Goal: Task Accomplishment & Management: Use online tool/utility

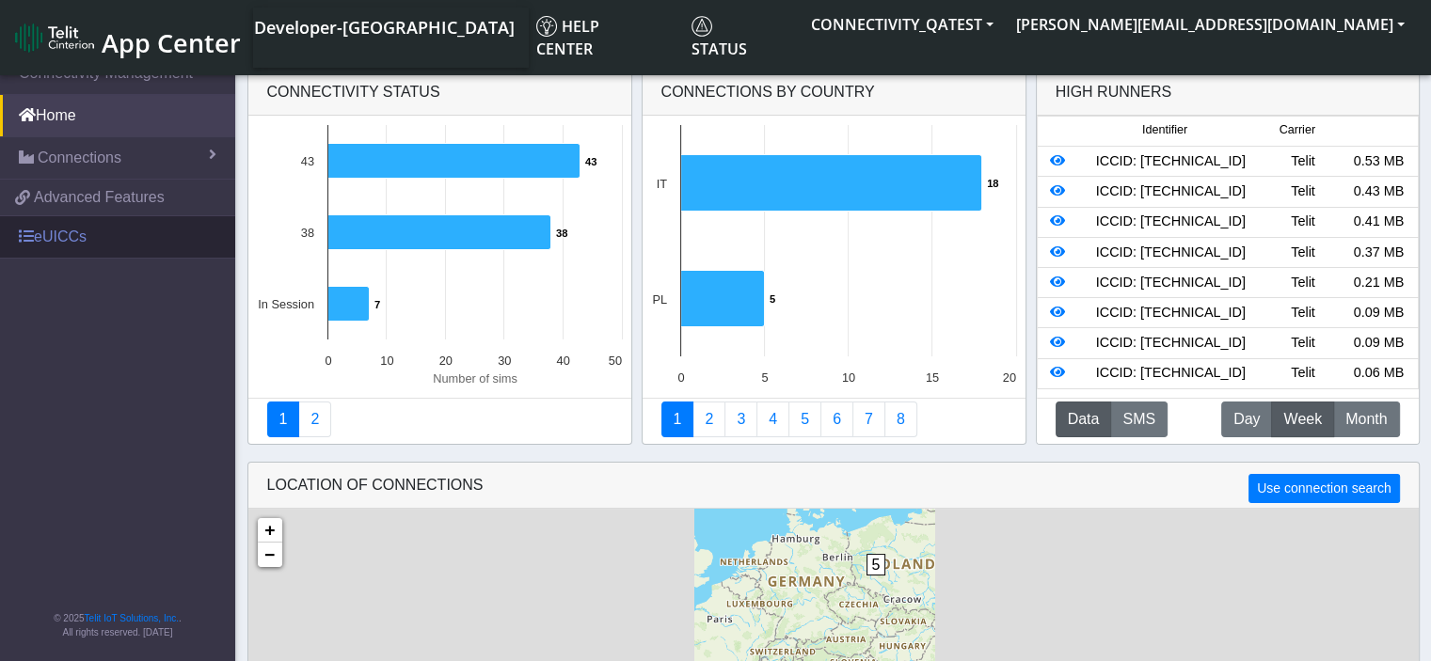
click at [53, 233] on link "eUICCs" at bounding box center [117, 236] width 235 height 41
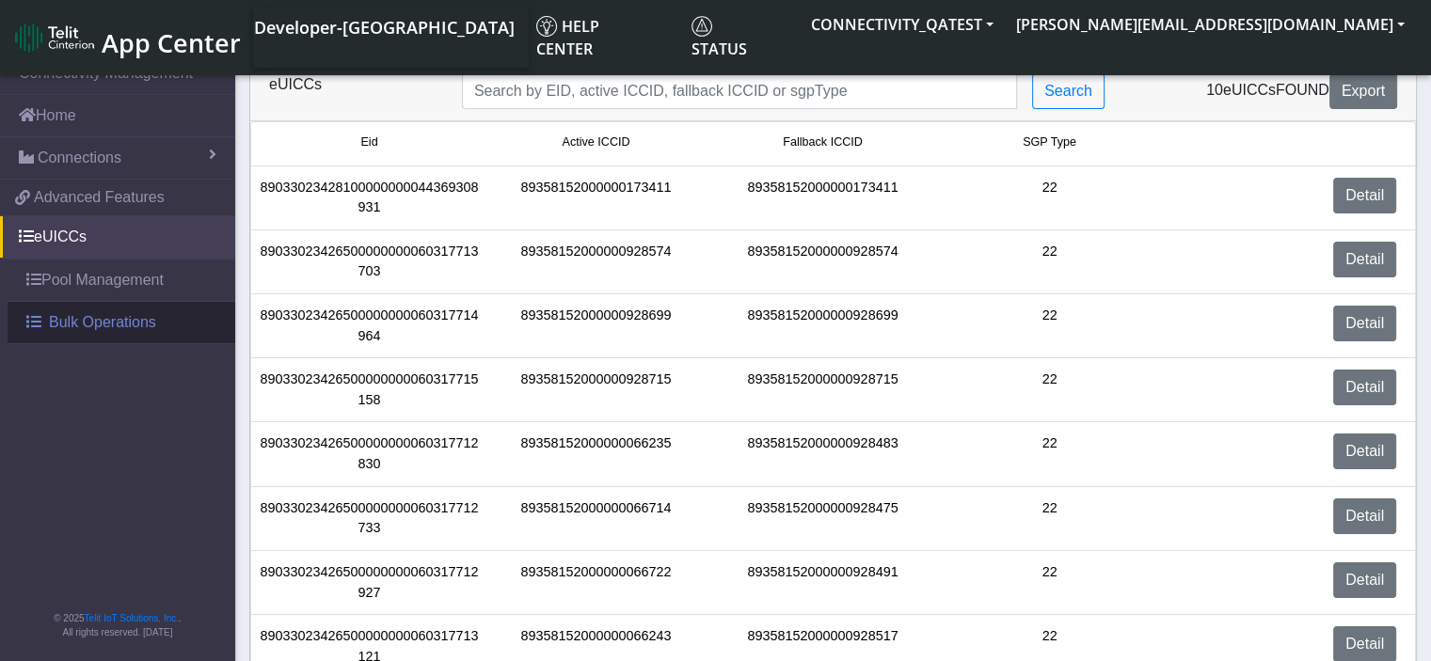
click at [102, 322] on span "Bulk Operations" at bounding box center [102, 322] width 107 height 23
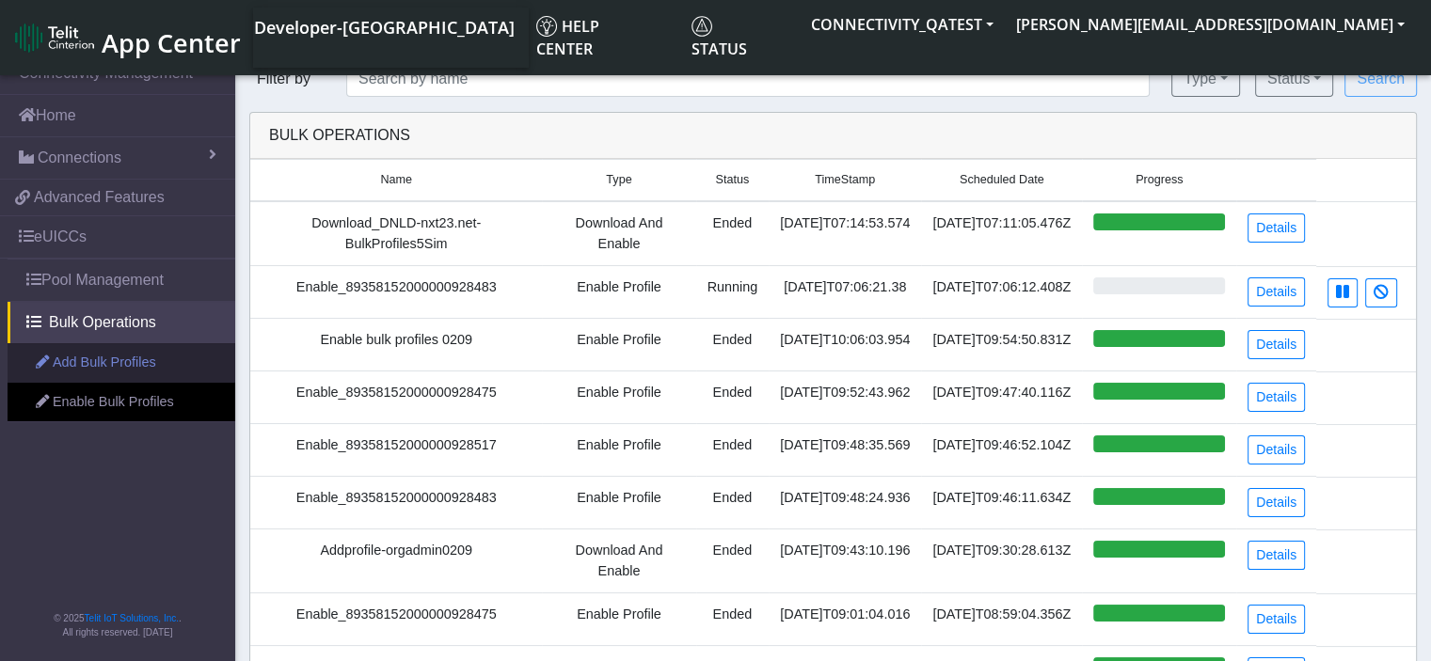
click at [110, 364] on link "Add Bulk Profiles" at bounding box center [122, 363] width 228 height 40
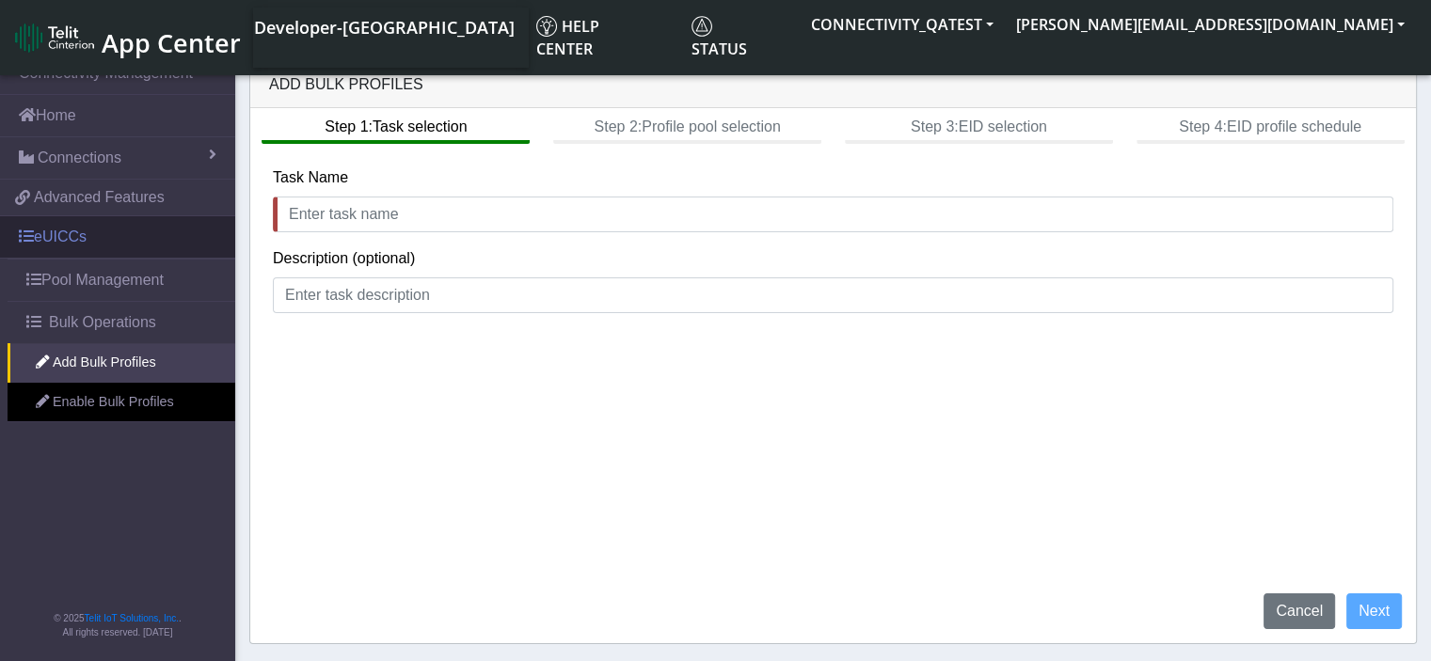
click at [64, 235] on link "eUICCs" at bounding box center [117, 236] width 235 height 41
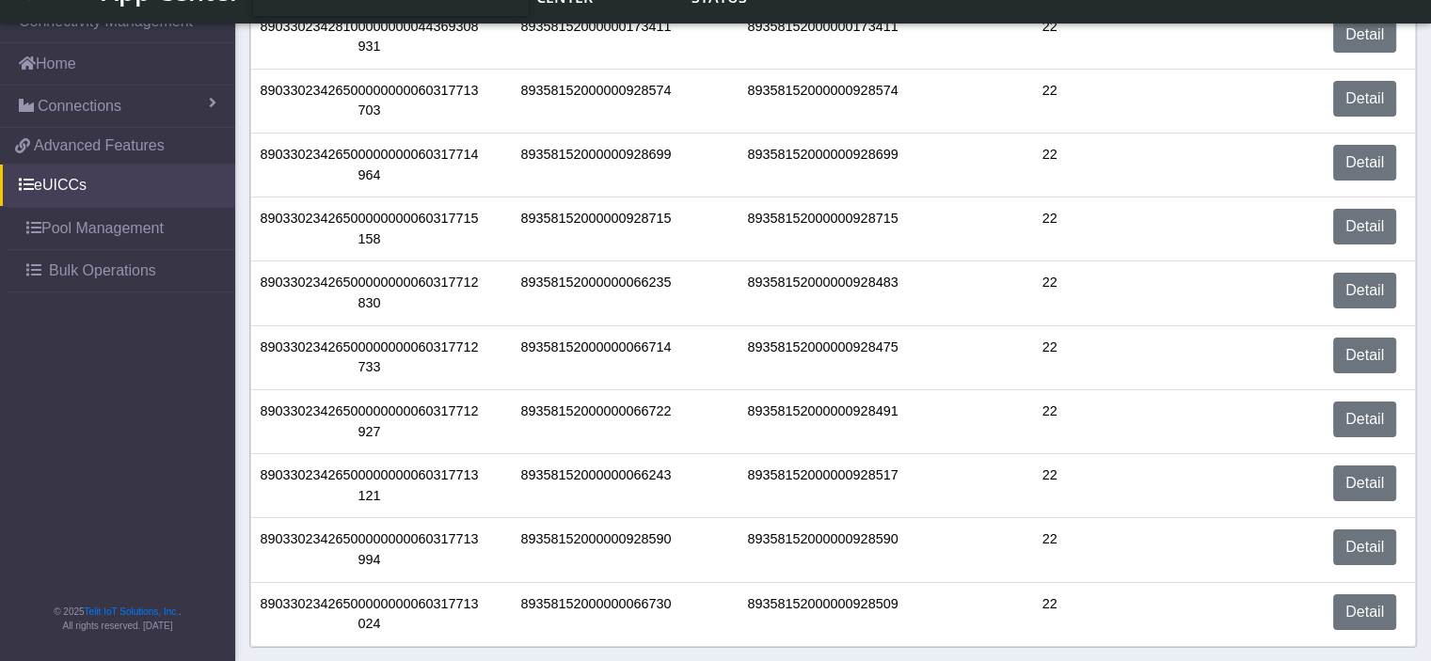
scroll to position [122, 0]
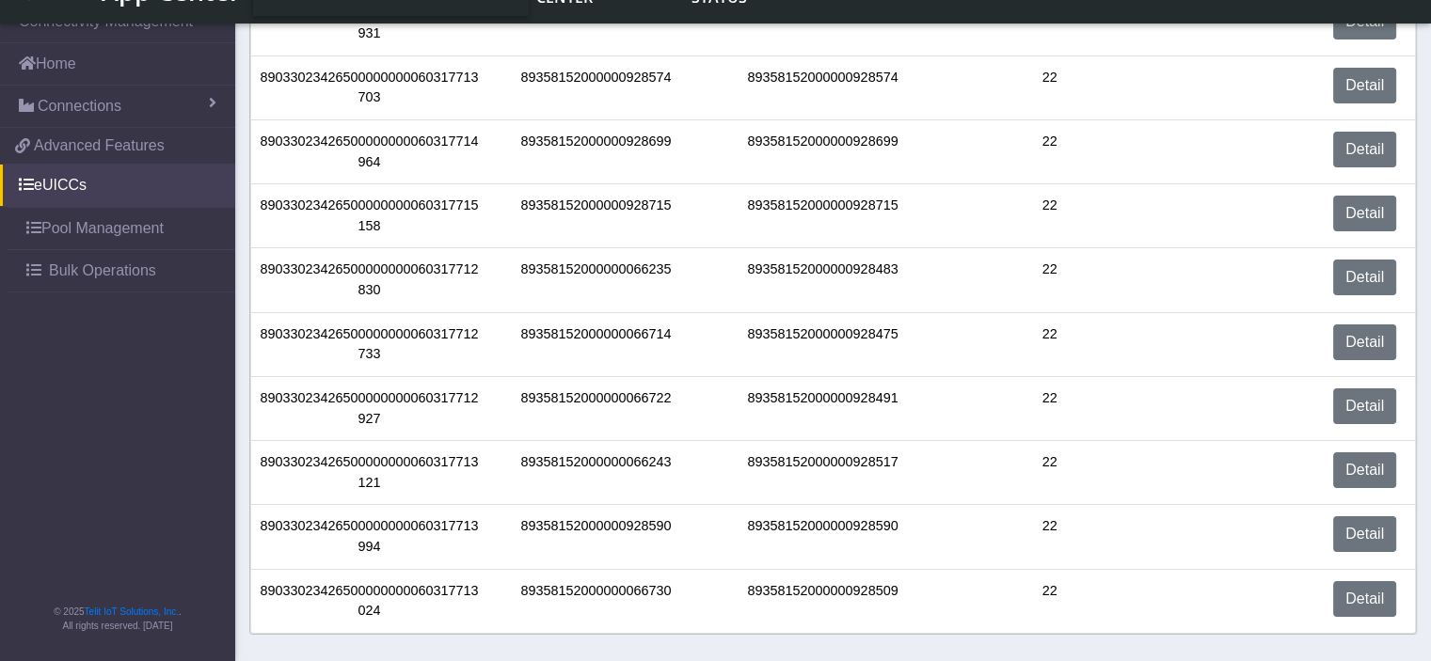
click at [377, 357] on div "89033023426500000000060317712733" at bounding box center [369, 345] width 227 height 40
drag, startPoint x: 374, startPoint y: 159, endPoint x: 262, endPoint y: 135, distance: 114.6
click at [262, 135] on div "89033023426500000000060317714964" at bounding box center [369, 152] width 227 height 40
copy div "89033023426500000000060317714964"
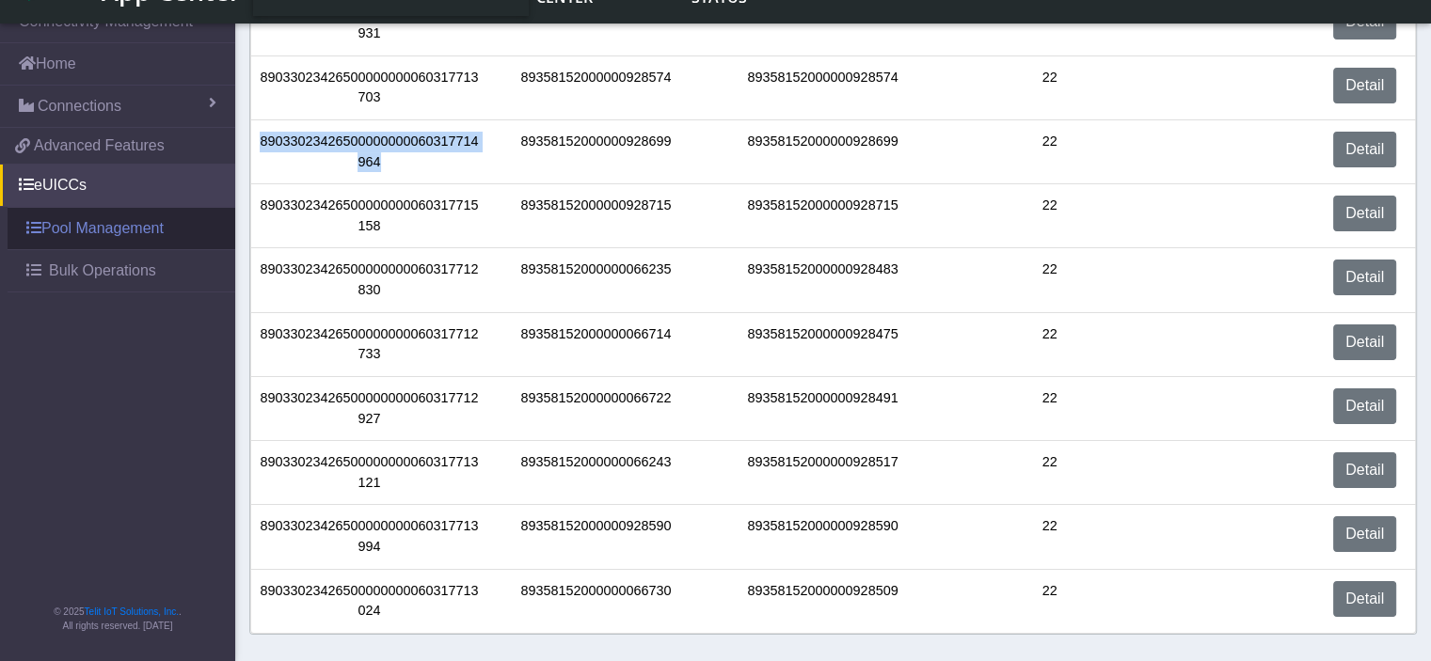
click at [83, 221] on link "Pool Management" at bounding box center [122, 228] width 228 height 41
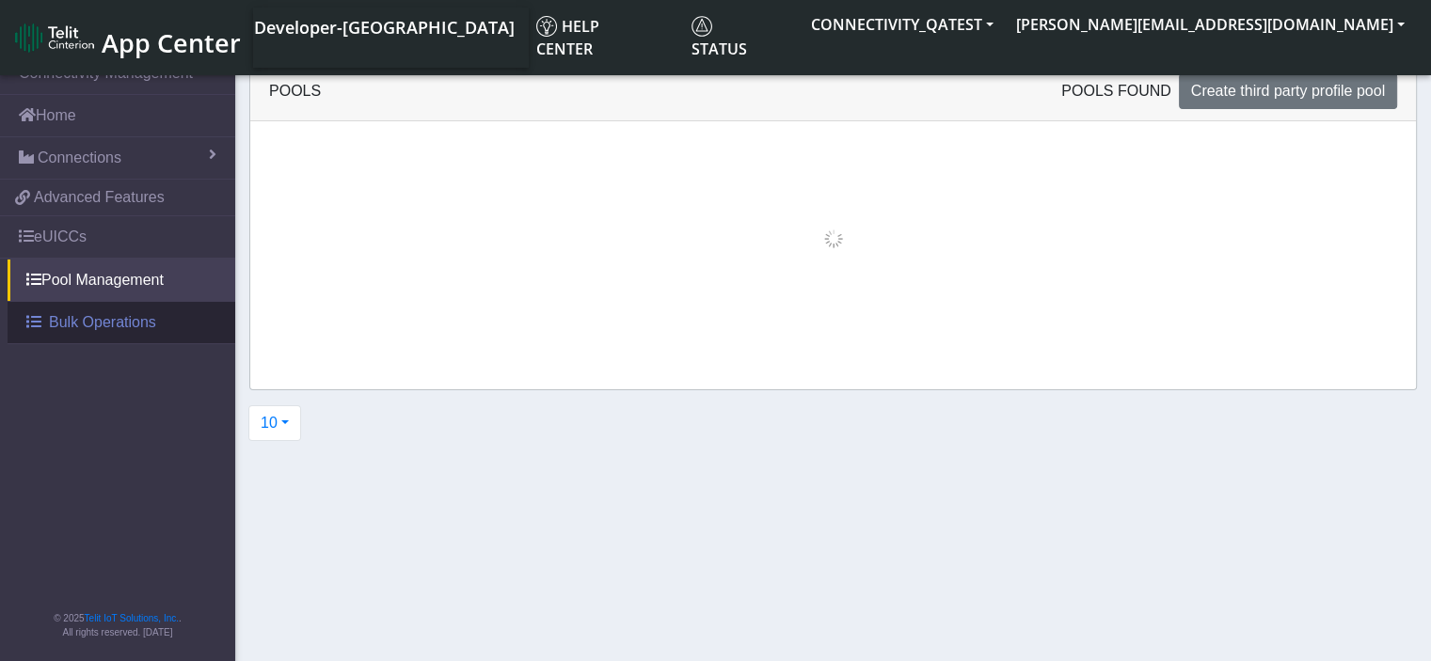
click at [96, 324] on span "Bulk Operations" at bounding box center [102, 322] width 107 height 23
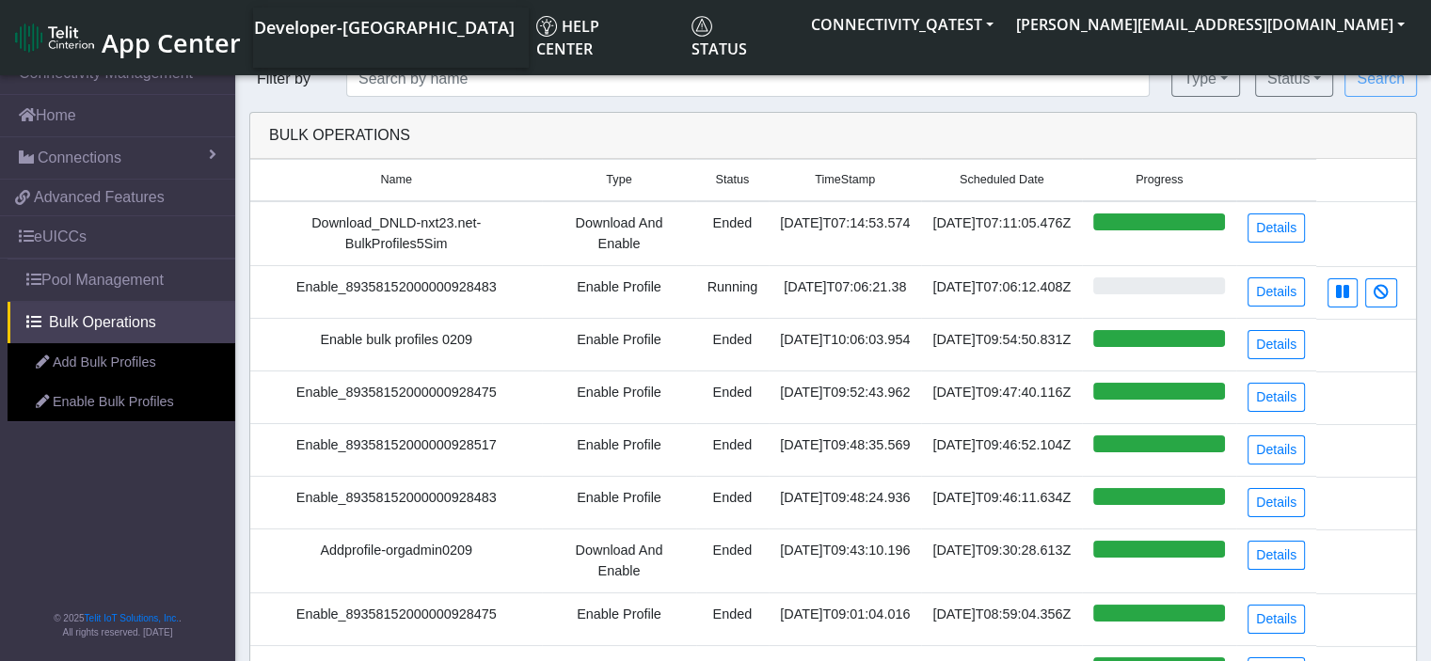
click at [102, 363] on link "Add Bulk Profiles" at bounding box center [122, 363] width 228 height 40
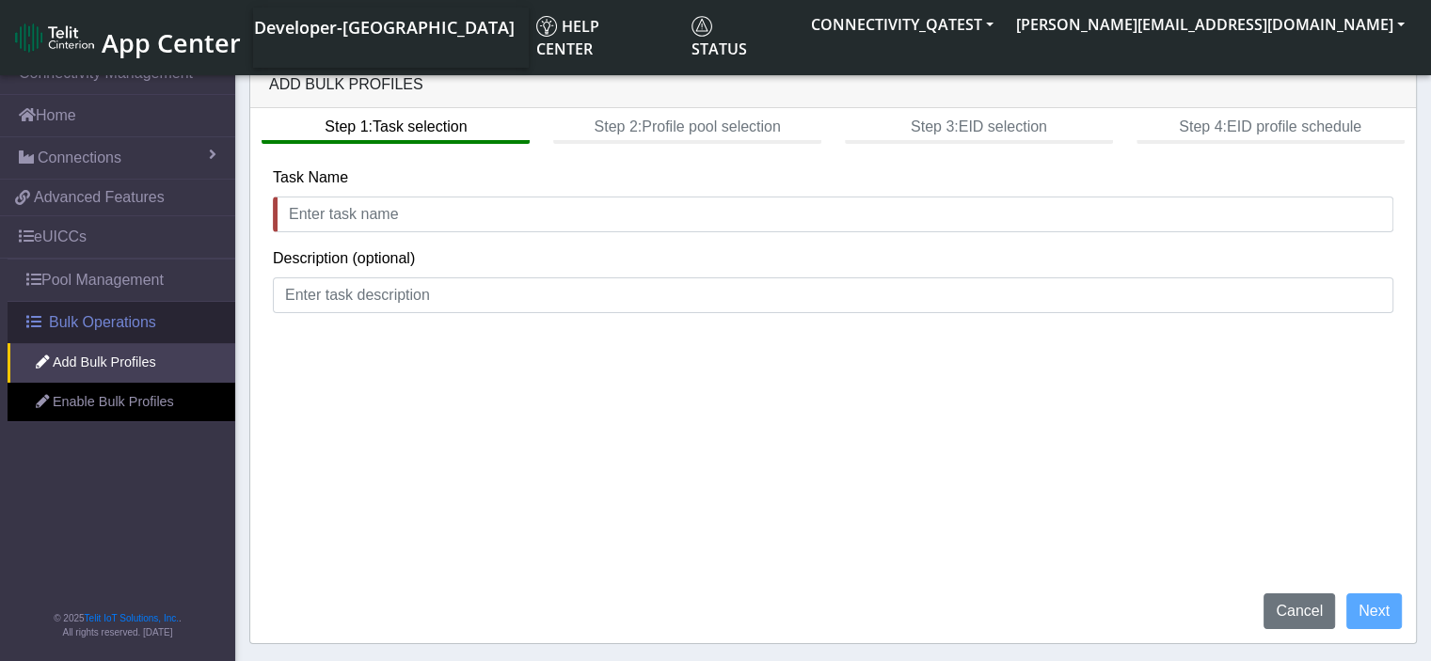
click at [102, 319] on span "Bulk Operations" at bounding box center [102, 322] width 107 height 23
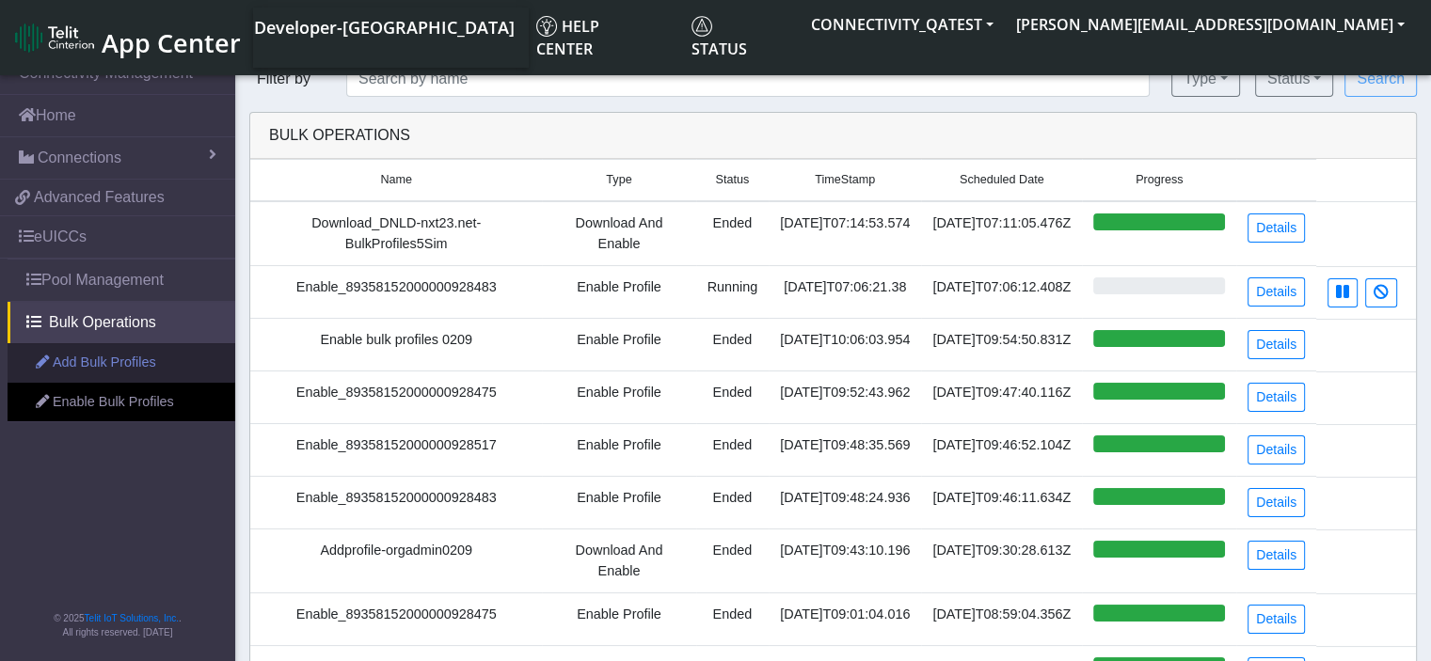
click at [95, 353] on link "Add Bulk Profiles" at bounding box center [122, 363] width 228 height 40
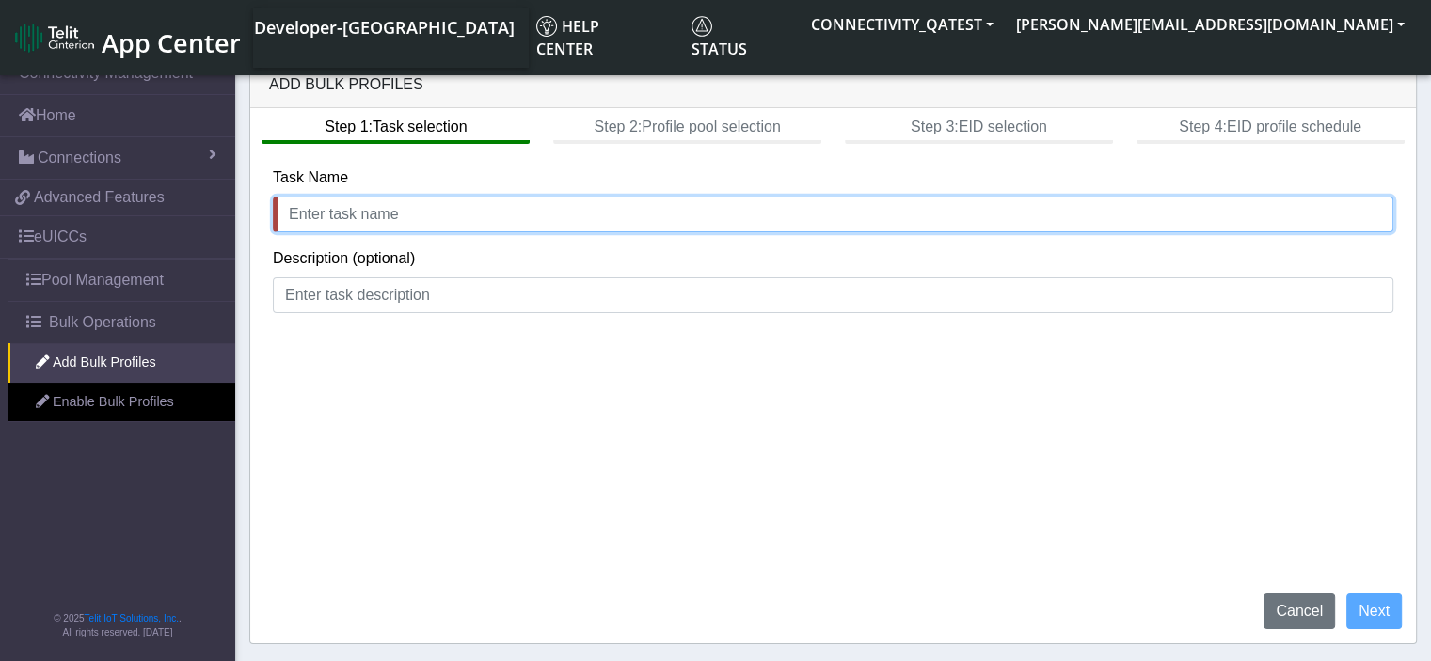
click at [354, 220] on input "text" at bounding box center [833, 215] width 1121 height 36
paste input "89033023426500000000060317714964"
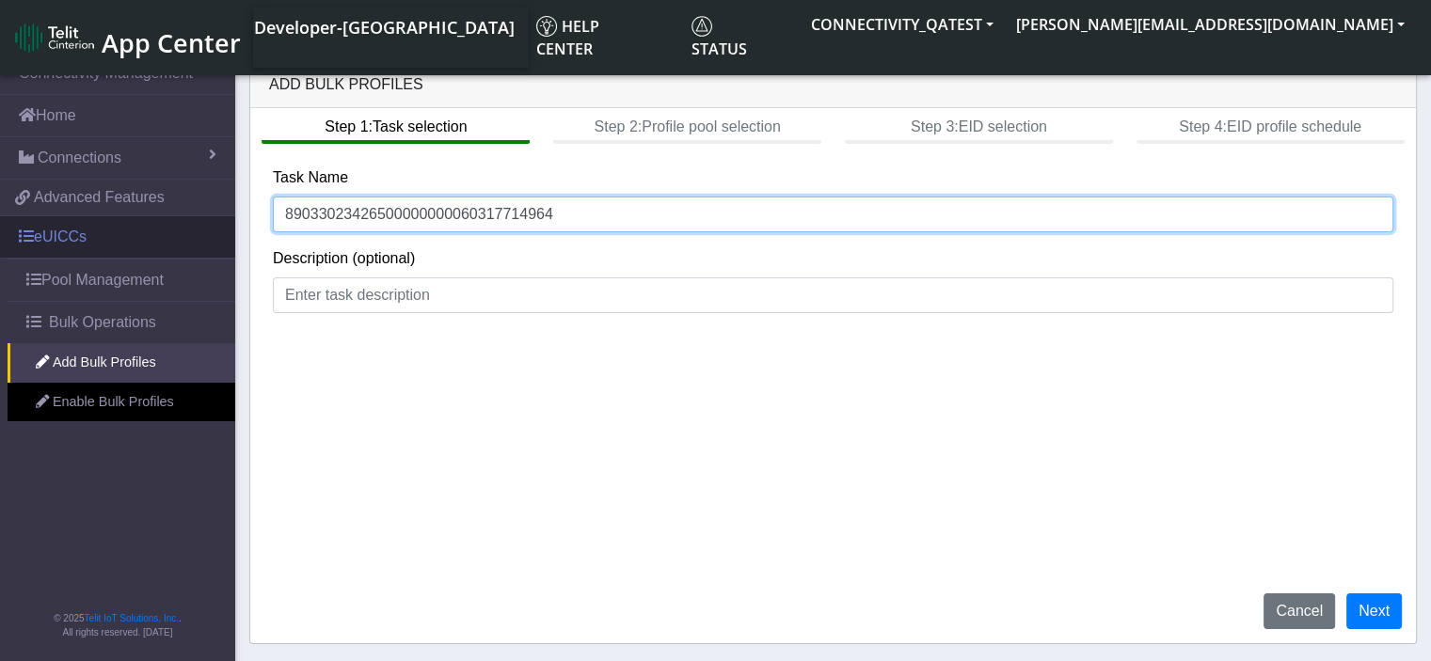
drag, startPoint x: 546, startPoint y: 213, endPoint x: 0, endPoint y: 220, distance: 545.7
click at [0, 220] on section "Connectivity Management Home Connections List Map c9a792f3e8a88d695eced41179849…" at bounding box center [715, 360] width 1431 height 616
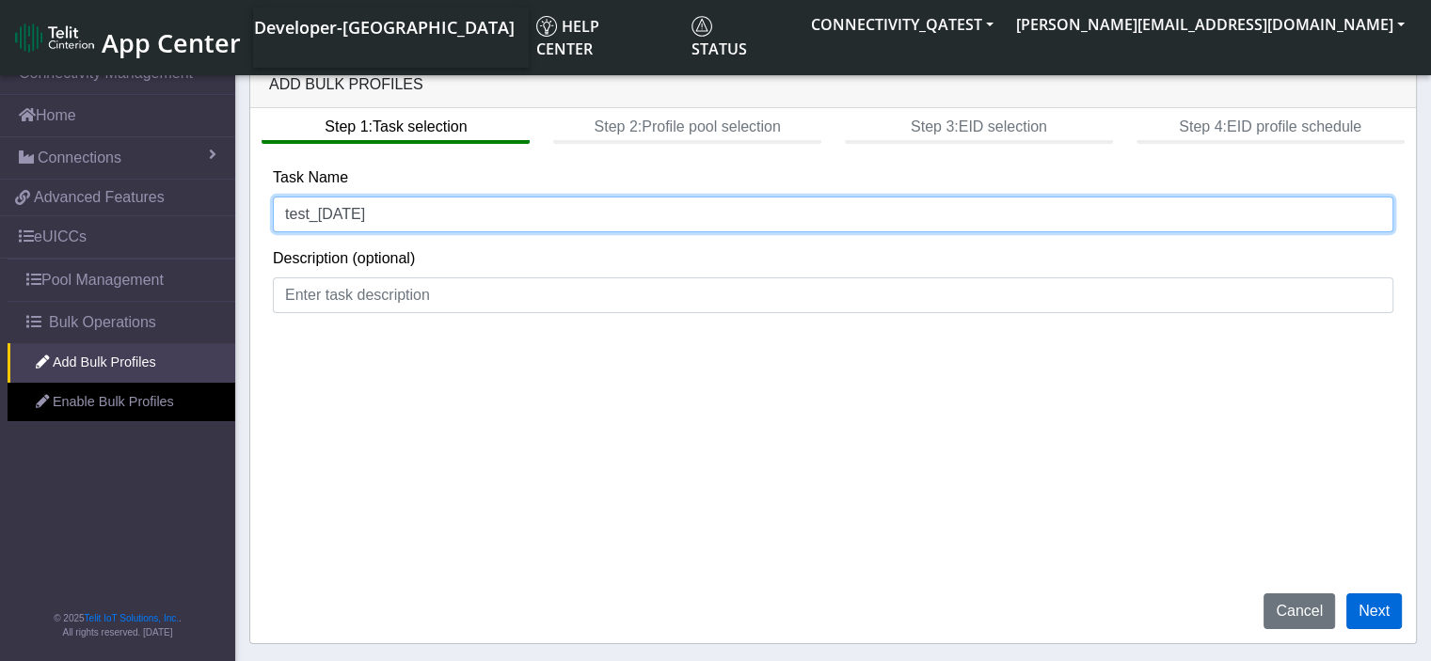
type input "test_[DATE]"
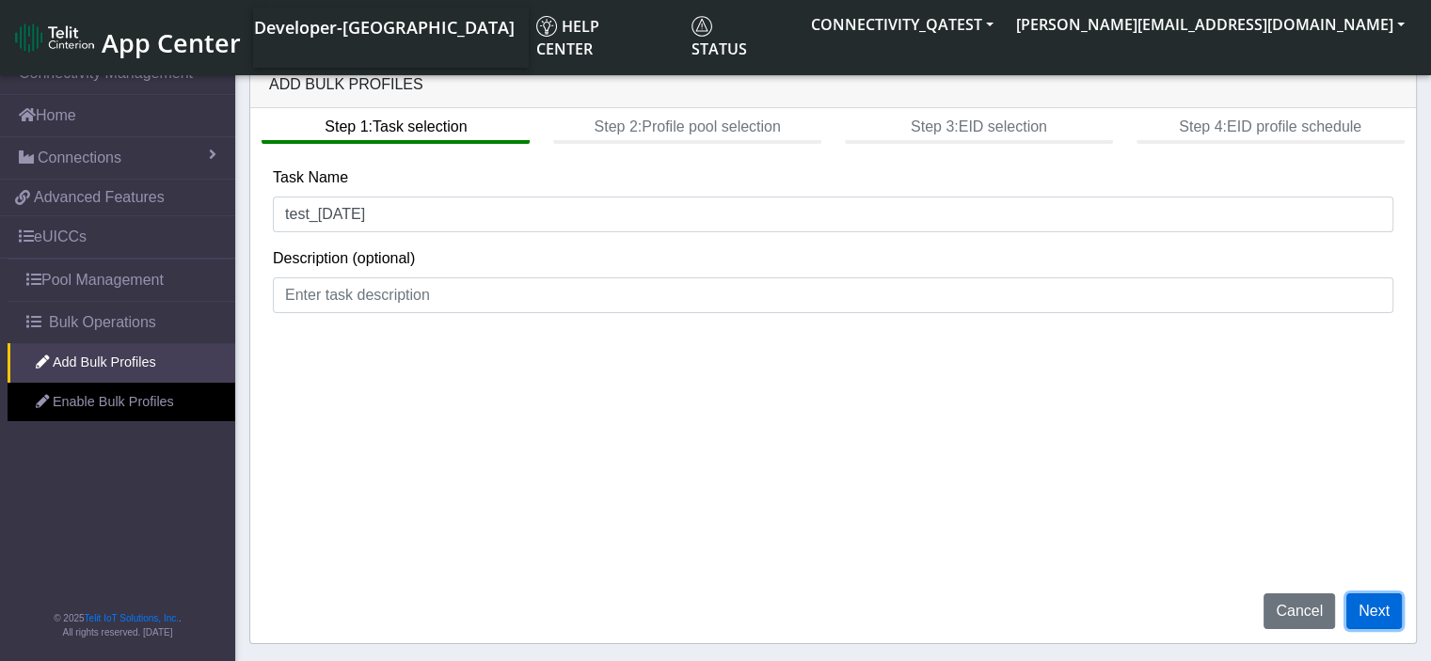
click at [1380, 609] on button "Next" at bounding box center [1374, 612] width 56 height 36
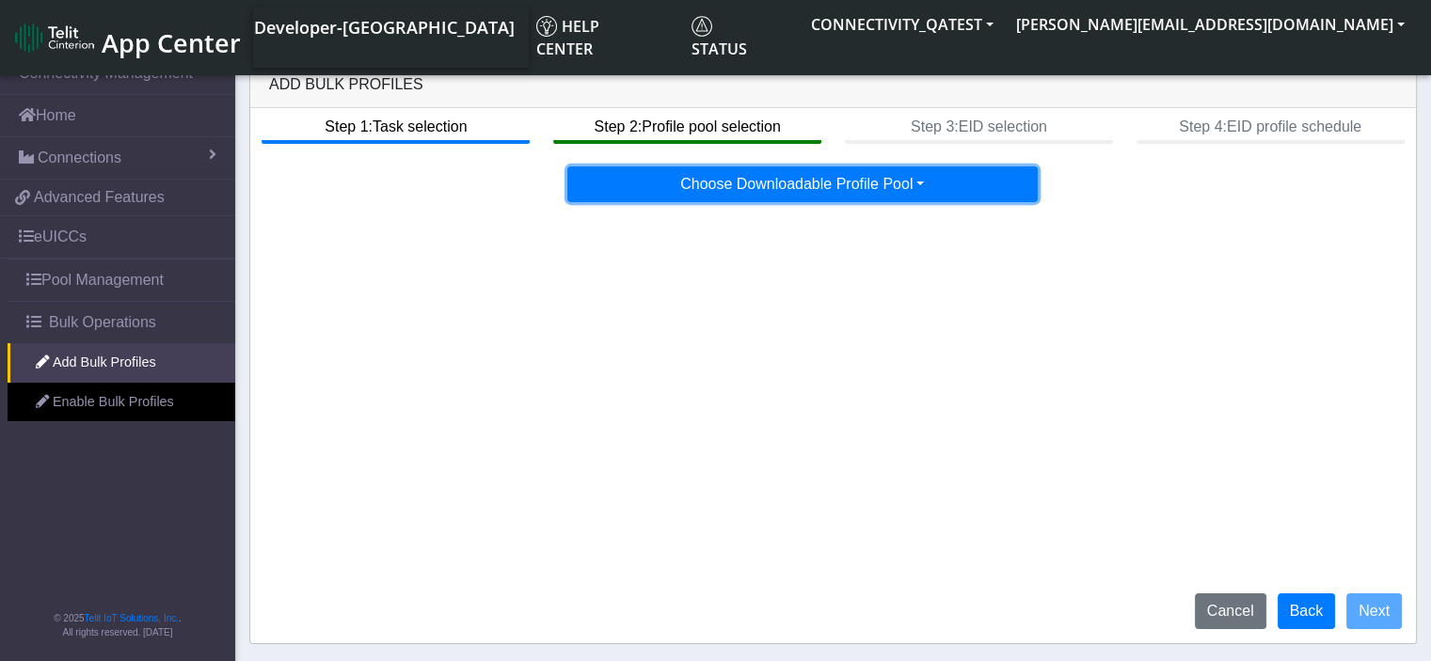
click at [847, 185] on button "Choose Downloadable Profile Pool" at bounding box center [802, 185] width 470 height 36
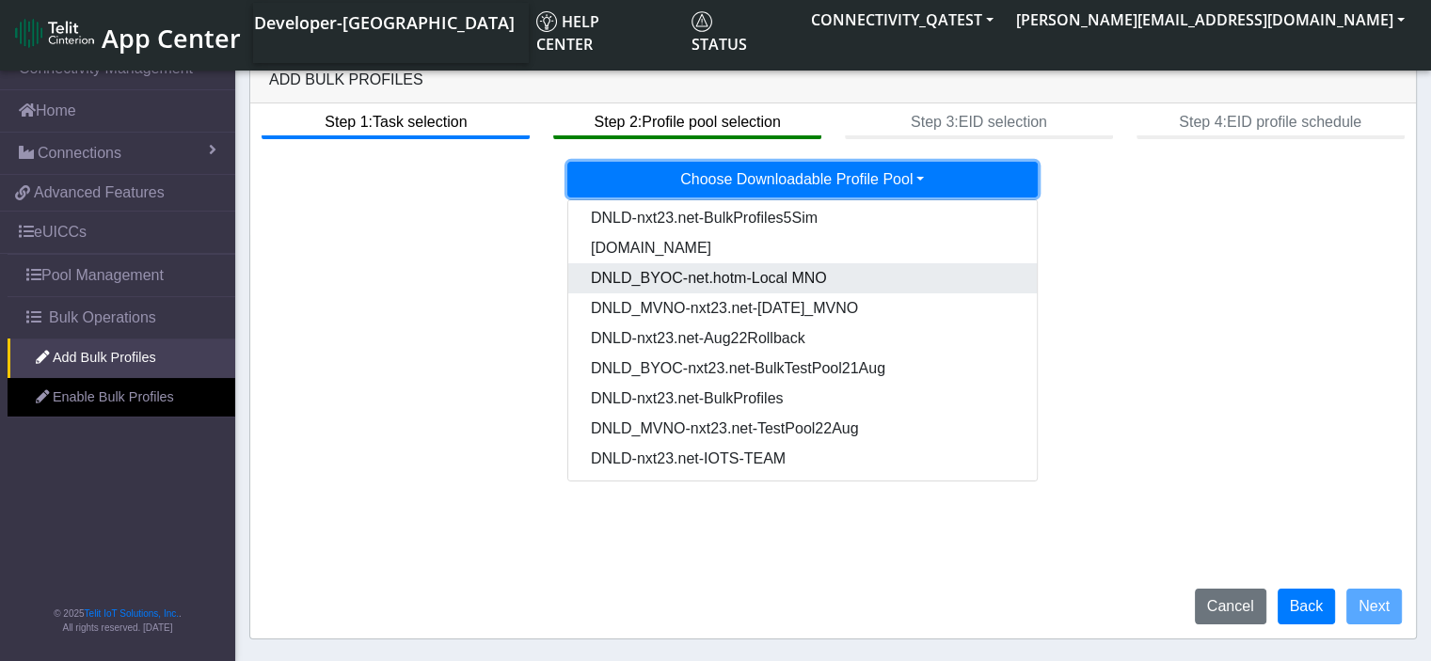
scroll to position [7, 0]
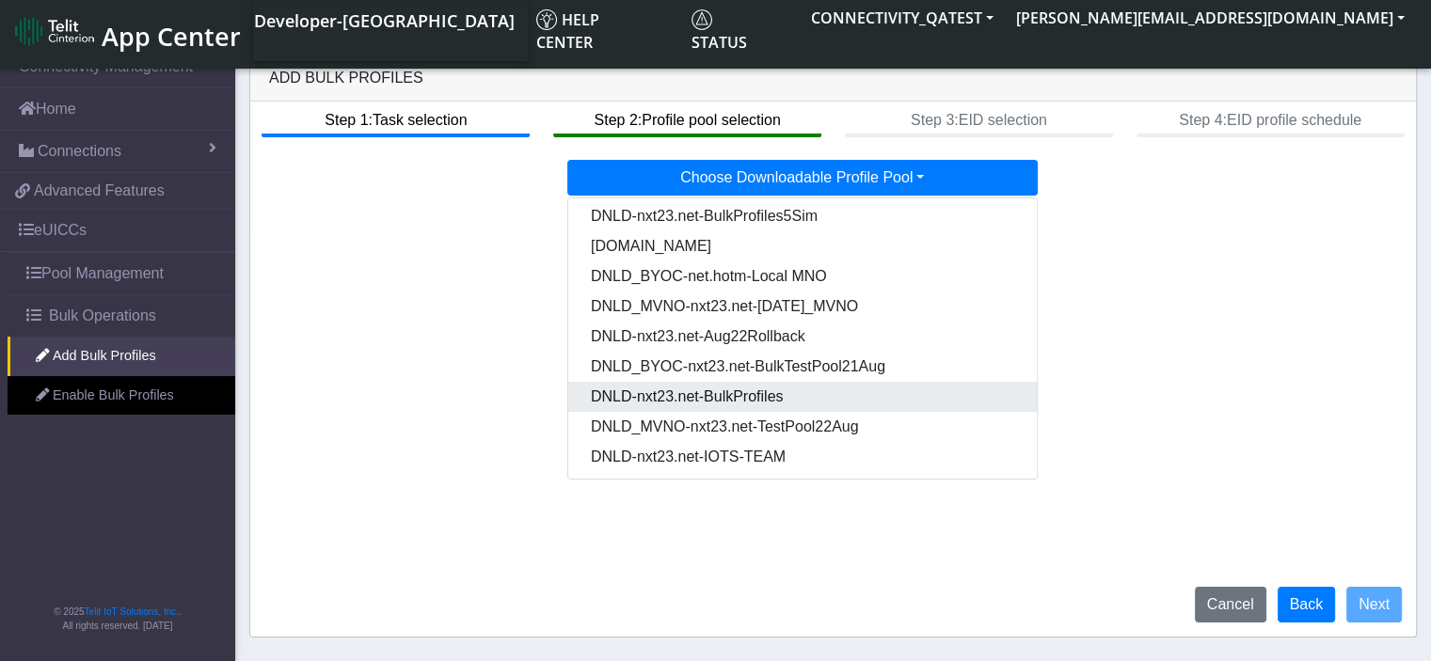
click at [762, 404] on Pooldd87b2e2-121e-4d00-ae8a-d075df8e0e86-dropdown "DNLD-nxt23.net-BulkProfiles" at bounding box center [803, 397] width 470 height 30
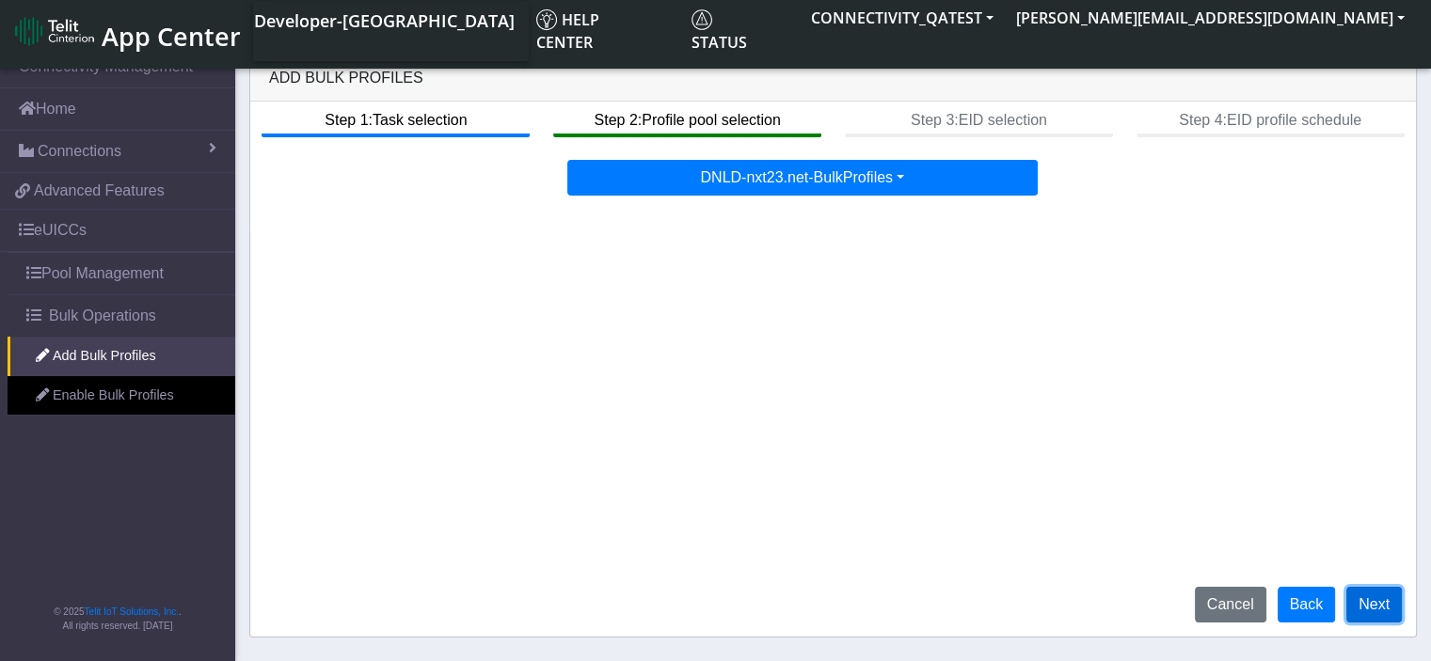
click at [1365, 593] on button "Next" at bounding box center [1374, 605] width 56 height 36
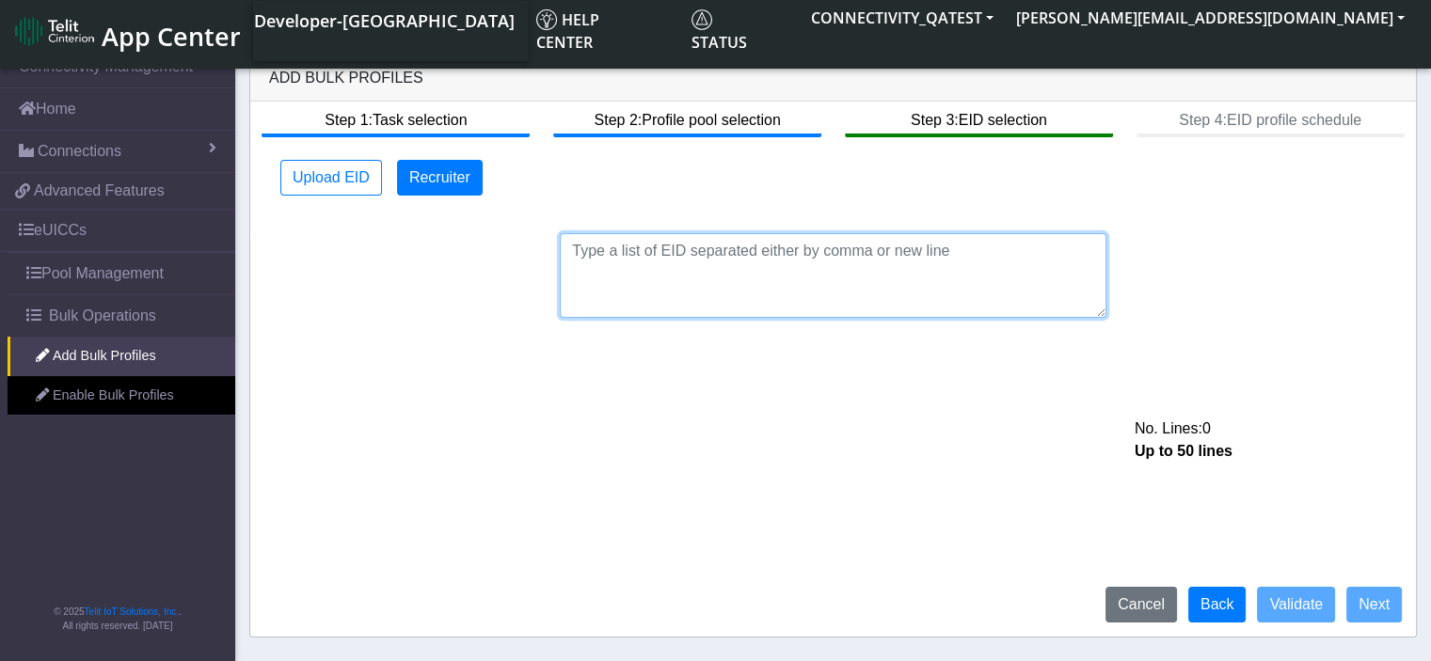
click at [587, 248] on textarea at bounding box center [833, 275] width 547 height 85
paste textarea "89033023426500000000060317714964"
type textarea "89033023426500000000060317714964"
